Goal: Task Accomplishment & Management: Use online tool/utility

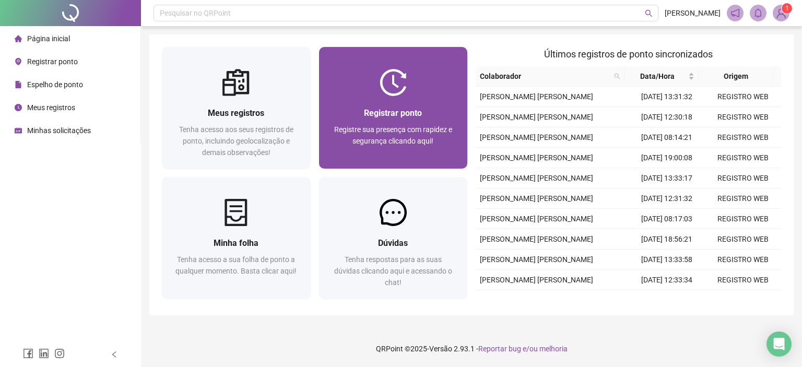
click at [390, 116] on span "Registrar ponto" at bounding box center [393, 113] width 58 height 10
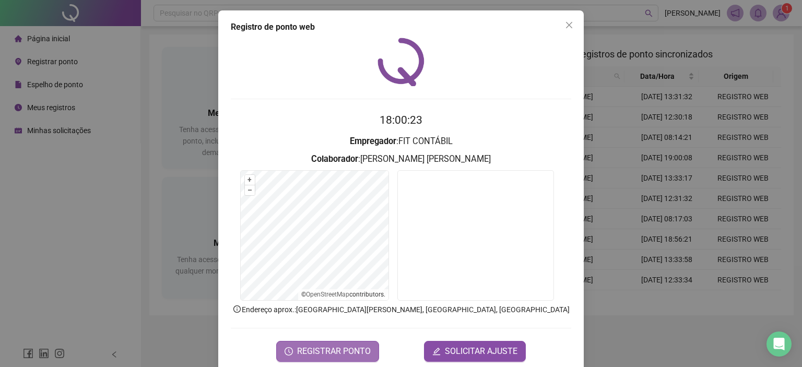
click at [327, 350] on span "REGISTRAR PONTO" at bounding box center [334, 351] width 74 height 13
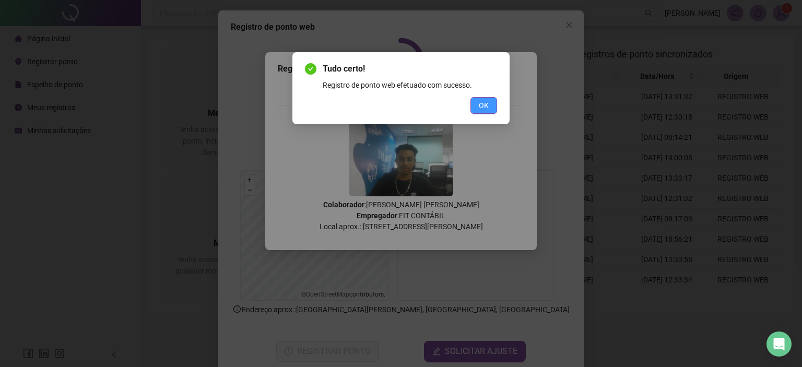
click at [493, 102] on button "OK" at bounding box center [484, 105] width 27 height 17
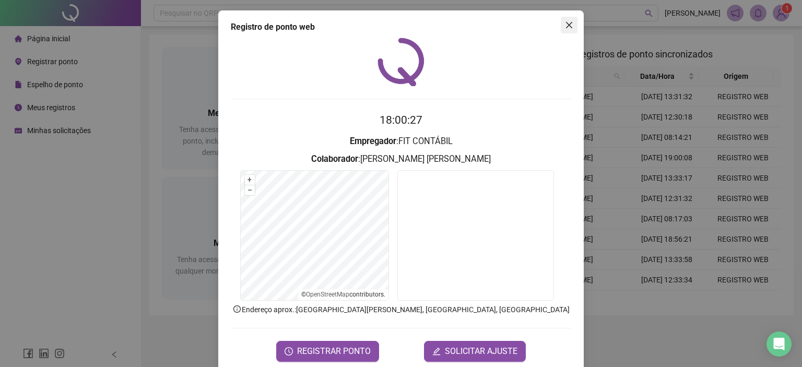
click at [561, 29] on button "Close" at bounding box center [569, 25] width 17 height 17
